Goal: Transaction & Acquisition: Download file/media

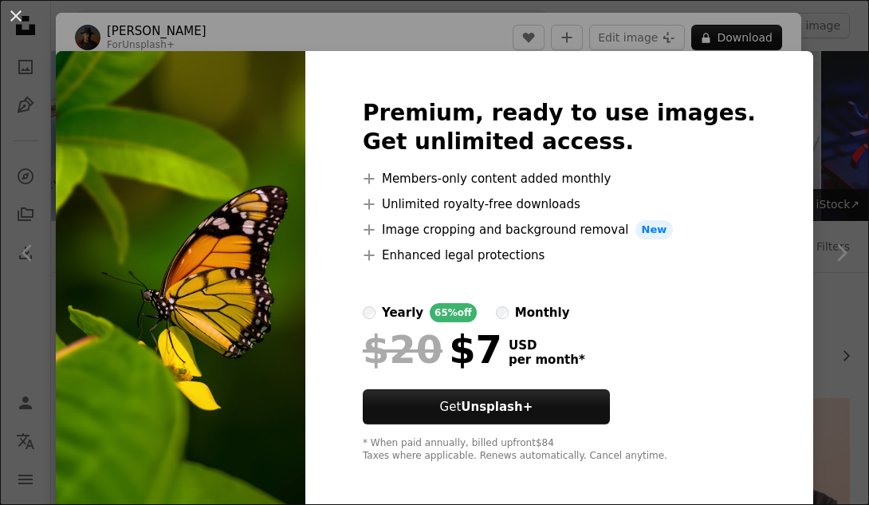
scroll to position [900, 0]
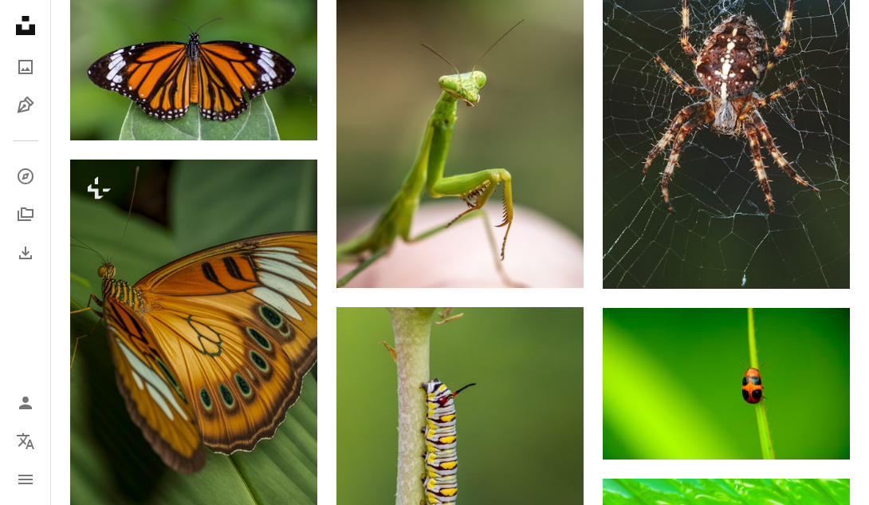
scroll to position [1379, 0]
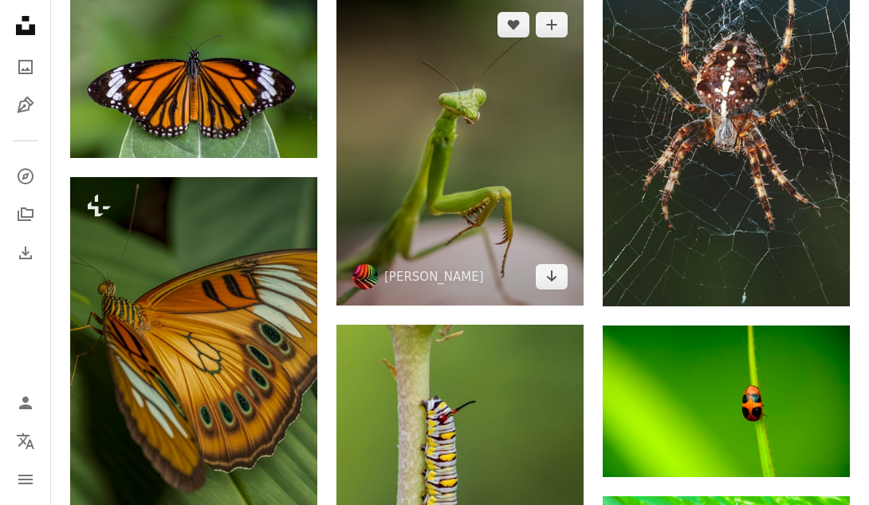
click at [430, 128] on img at bounding box center [459, 150] width 247 height 309
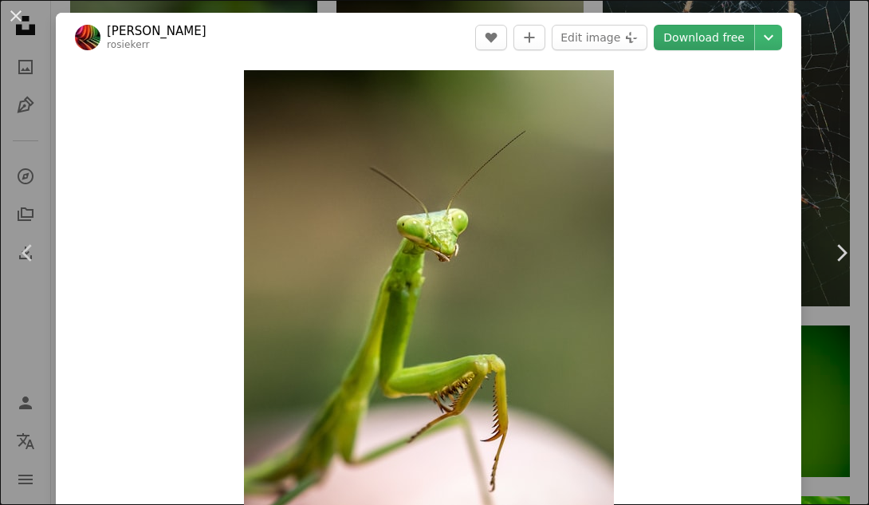
click at [735, 33] on link "Download free" at bounding box center [704, 38] width 100 height 26
